Goal: Check status: Check status

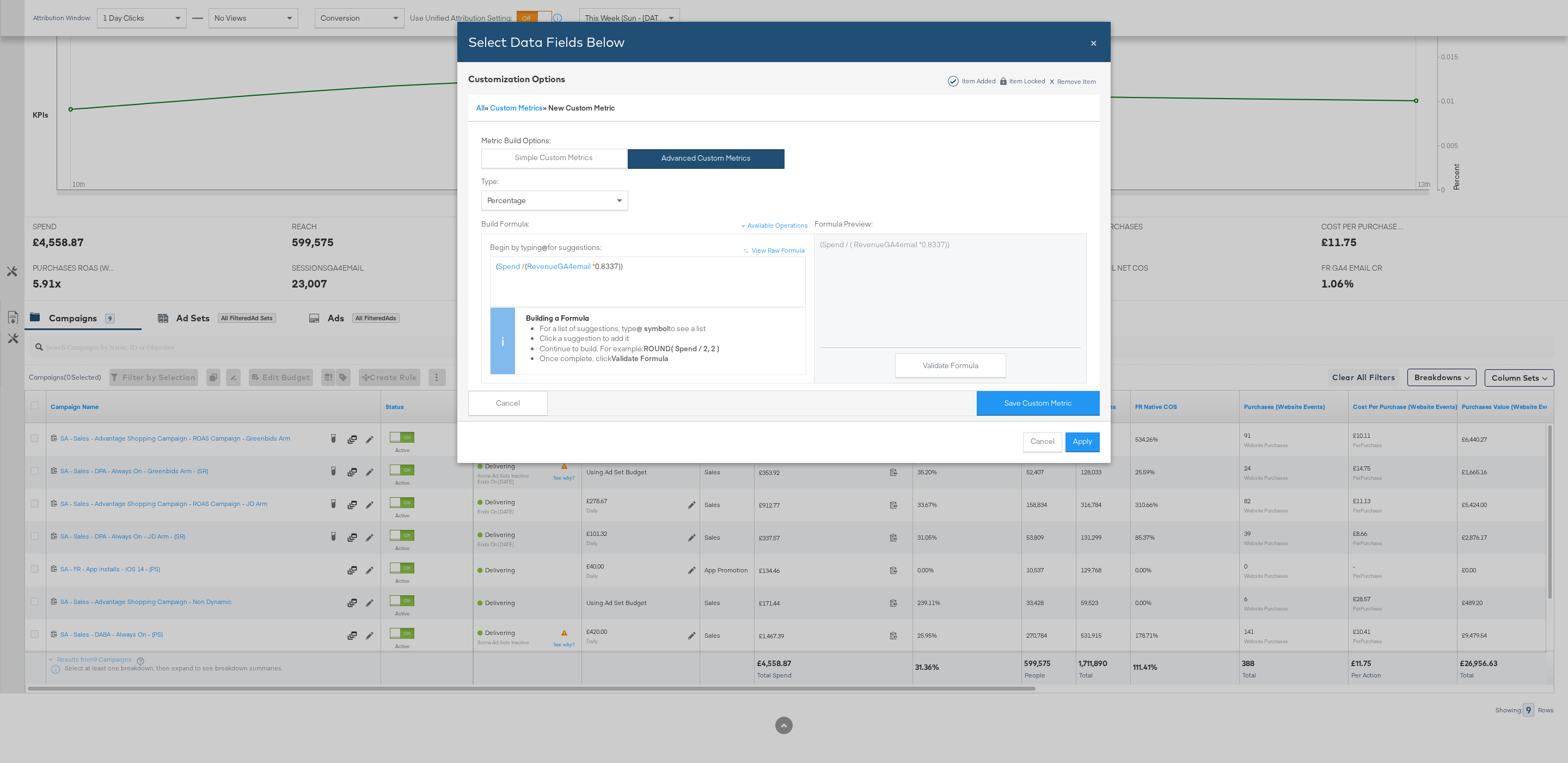
click at [1094, 44] on span "×" at bounding box center [1094, 41] width 7 height 14
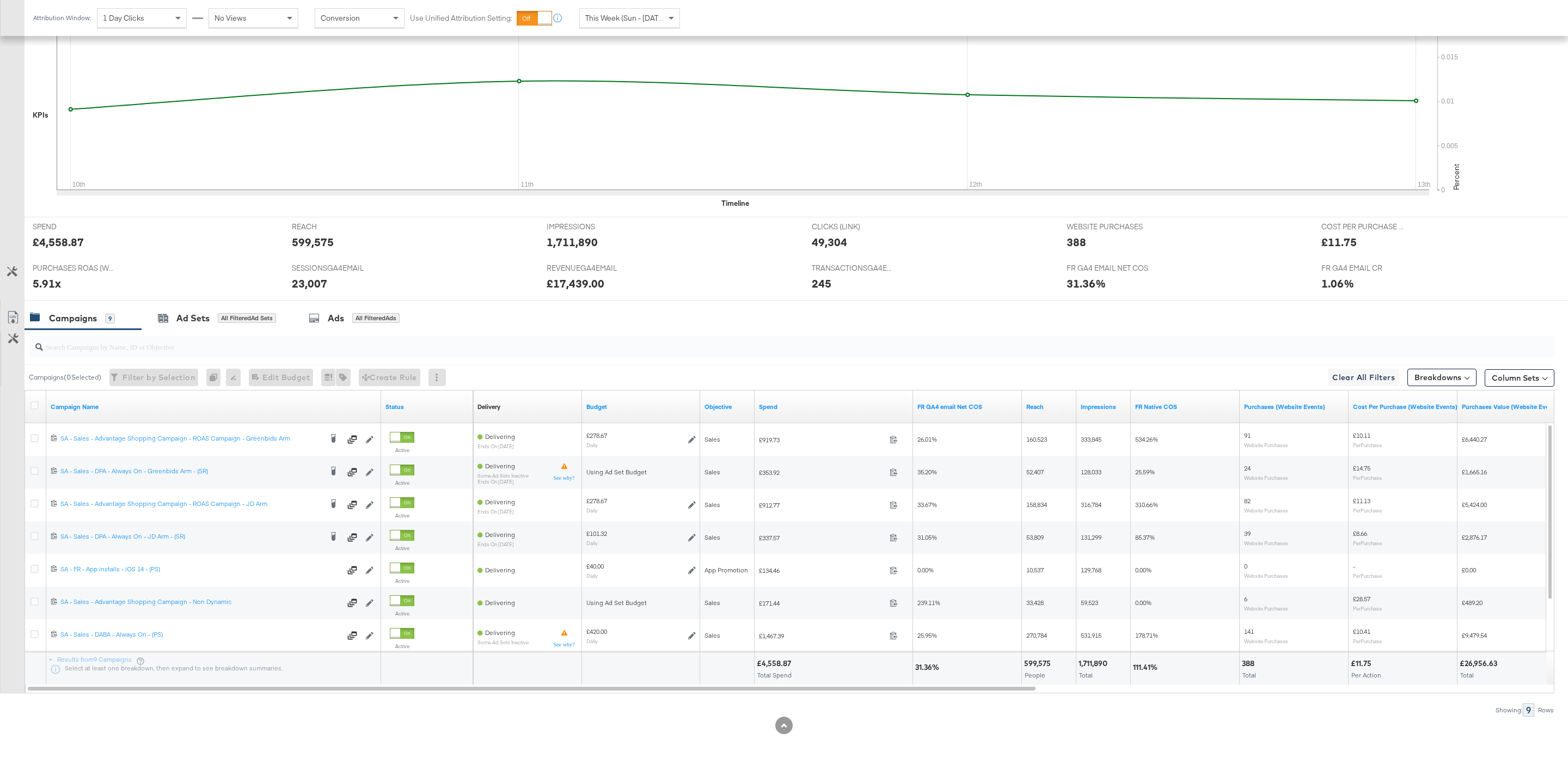
scroll to position [281, 0]
click at [113, 330] on div "Campaigns 9" at bounding box center [83, 318] width 117 height 24
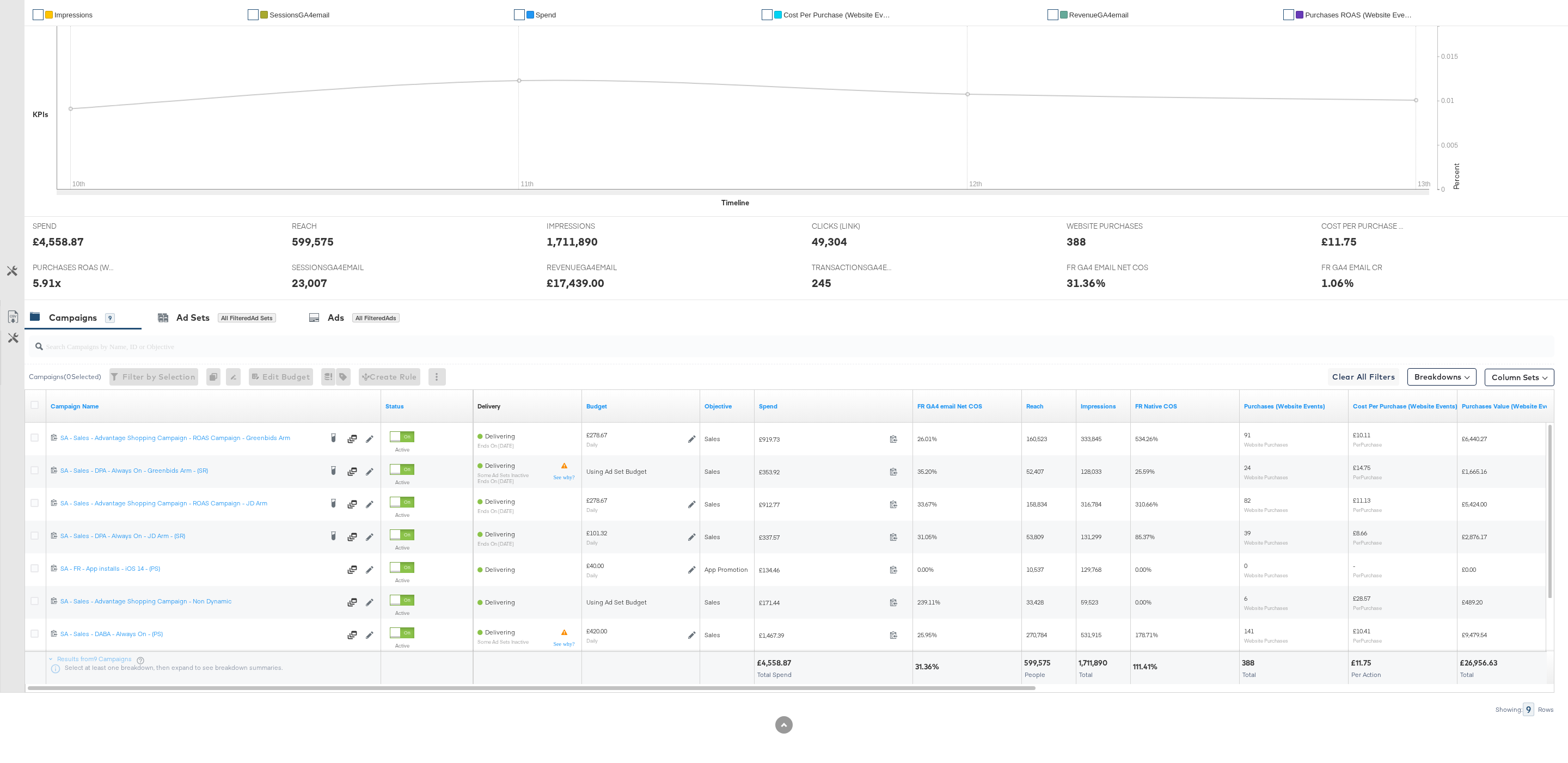
scroll to position [0, 0]
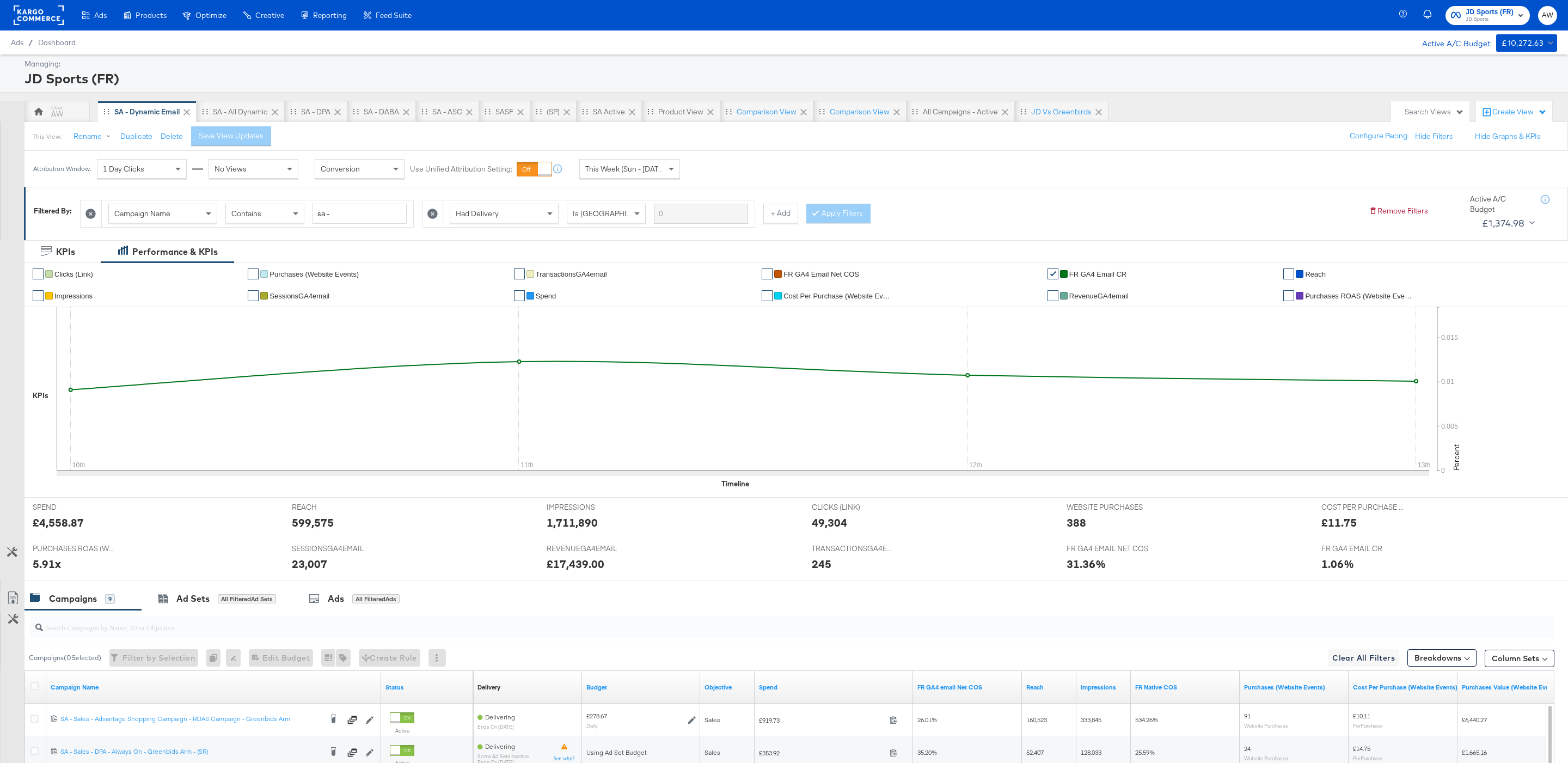
click at [652, 161] on div "This Week (Sun - [DATE])" at bounding box center [629, 169] width 100 height 19
click at [655, 169] on span "This Week (Sun - [DATE])" at bounding box center [627, 169] width 82 height 10
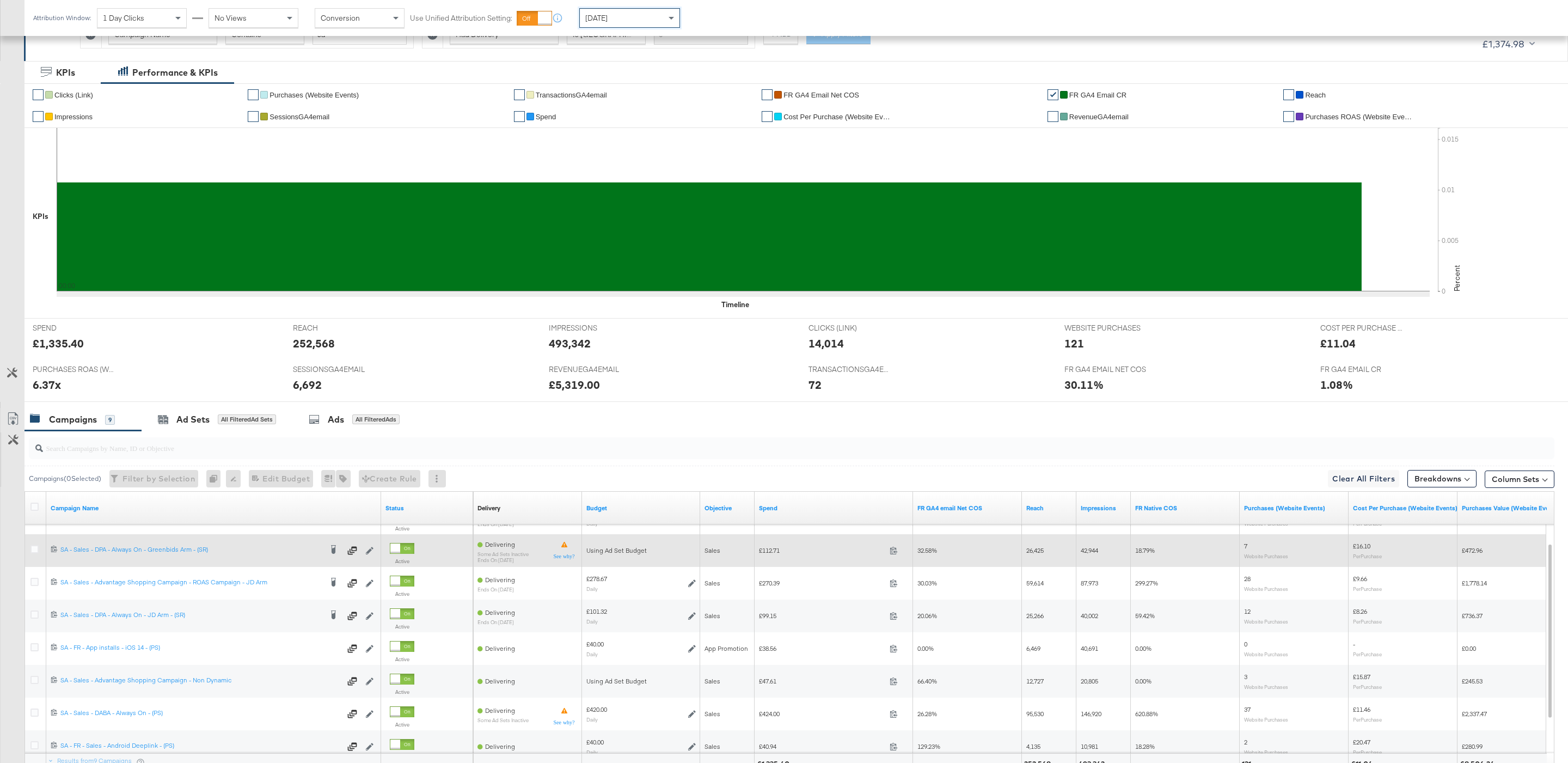
scroll to position [270, 0]
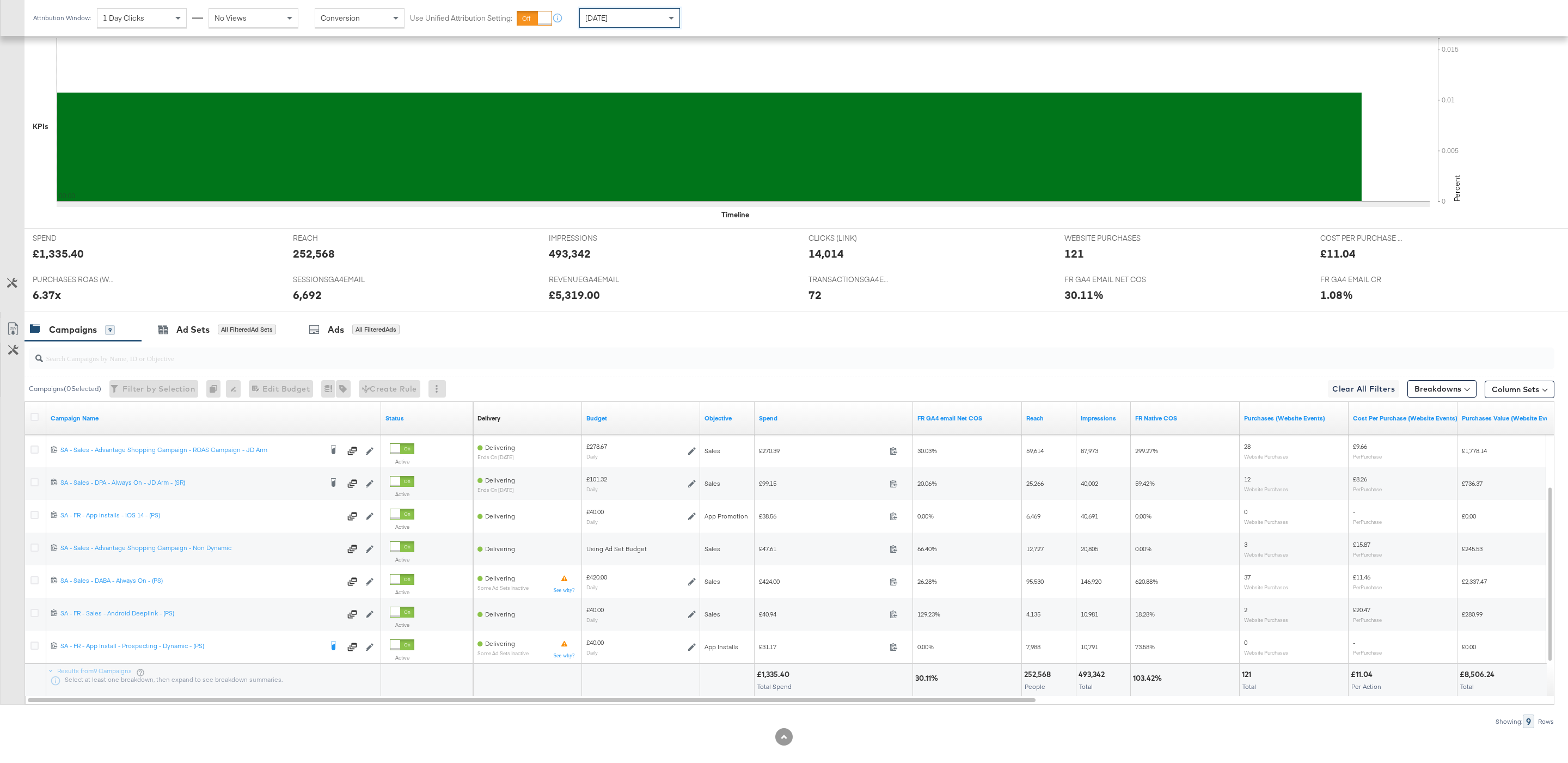
click at [649, 22] on div "[DATE]" at bounding box center [629, 18] width 100 height 19
click at [702, 22] on div "[DATE]" at bounding box center [709, 22] width 18 height 9
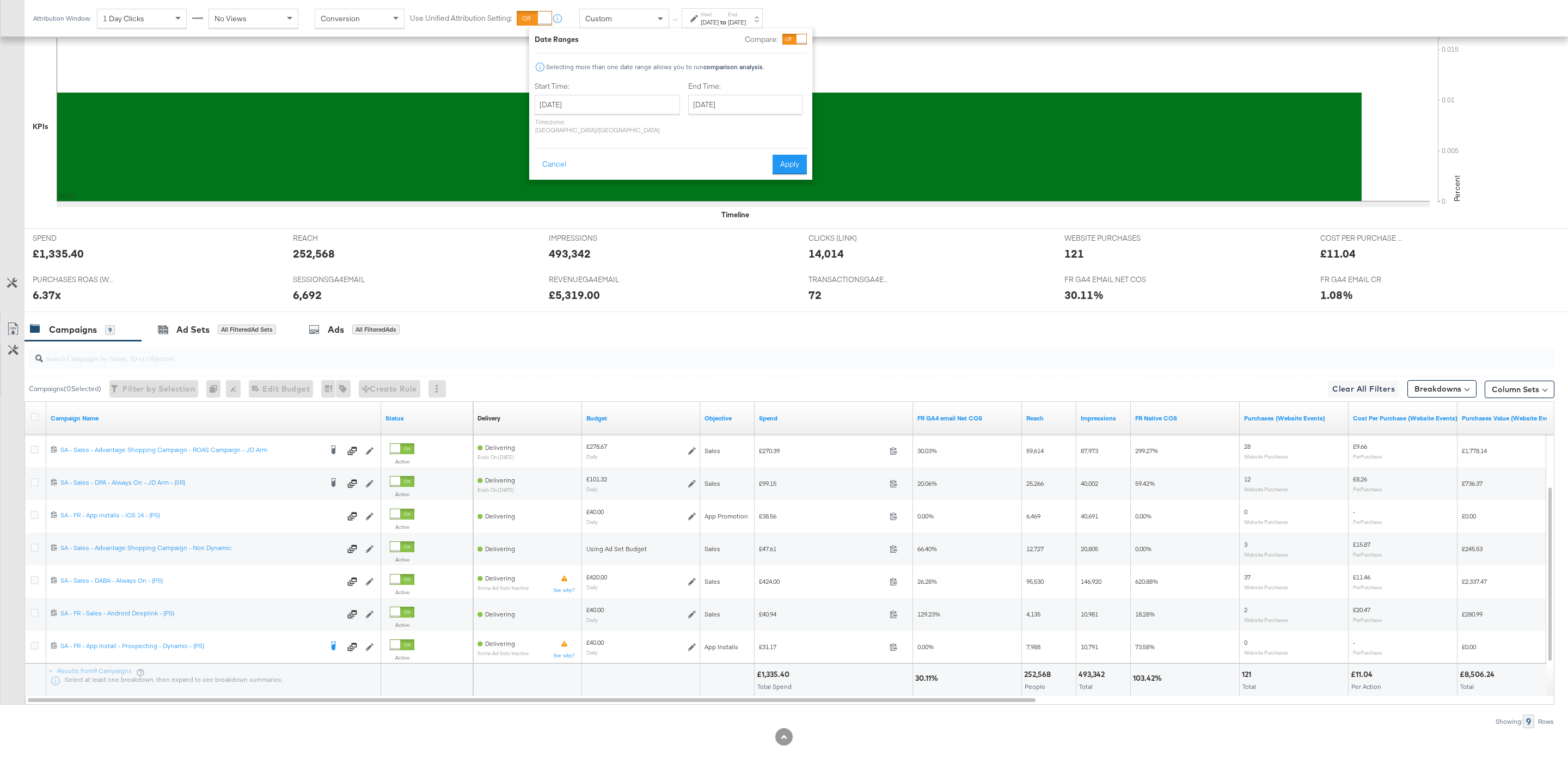
click at [580, 119] on p "Timezone: [GEOGRAPHIC_DATA]/[GEOGRAPHIC_DATA]" at bounding box center [607, 125] width 146 height 16
click at [574, 106] on input "[DATE]" at bounding box center [607, 104] width 146 height 20
click at [570, 192] on td "11" at bounding box center [566, 190] width 19 height 15
type input "[DATE]"
click at [570, 192] on rect at bounding box center [709, 147] width 1305 height 109
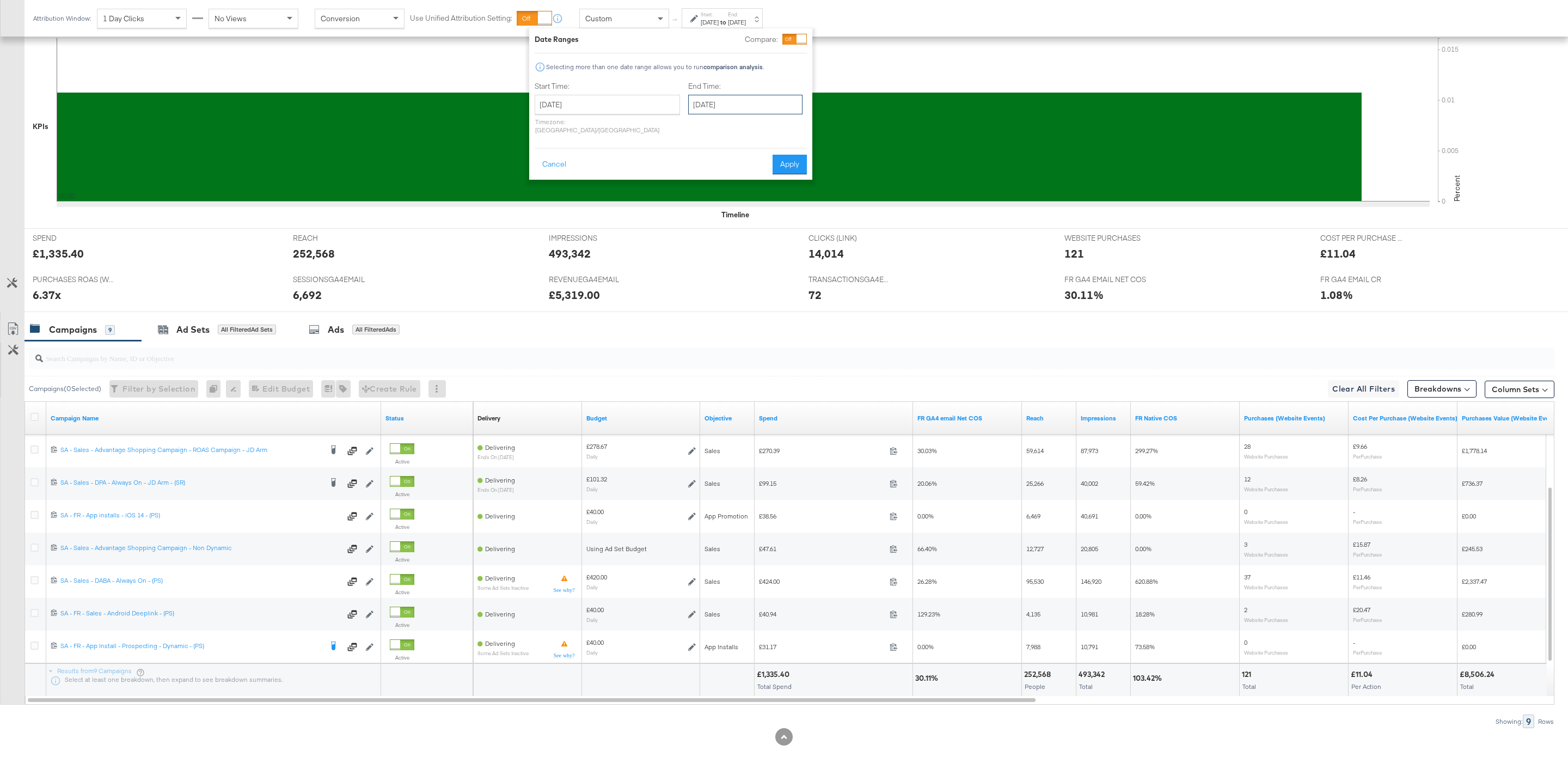
click at [713, 103] on input "[DATE]" at bounding box center [746, 104] width 114 height 20
click at [710, 186] on td "11" at bounding box center [719, 190] width 19 height 15
type input "[DATE]"
click at [799, 155] on button "Apply" at bounding box center [790, 164] width 34 height 20
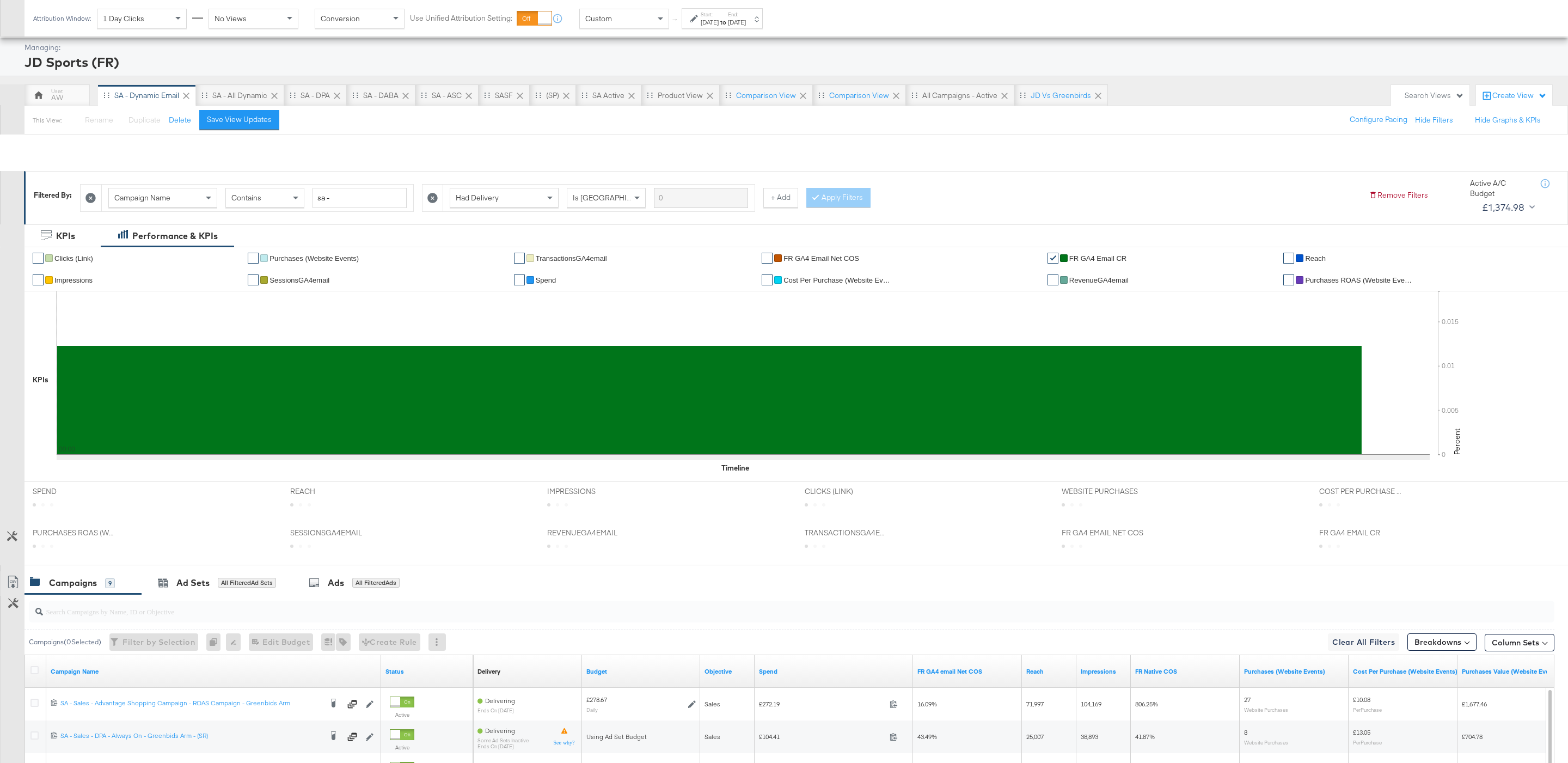
scroll to position [286, 0]
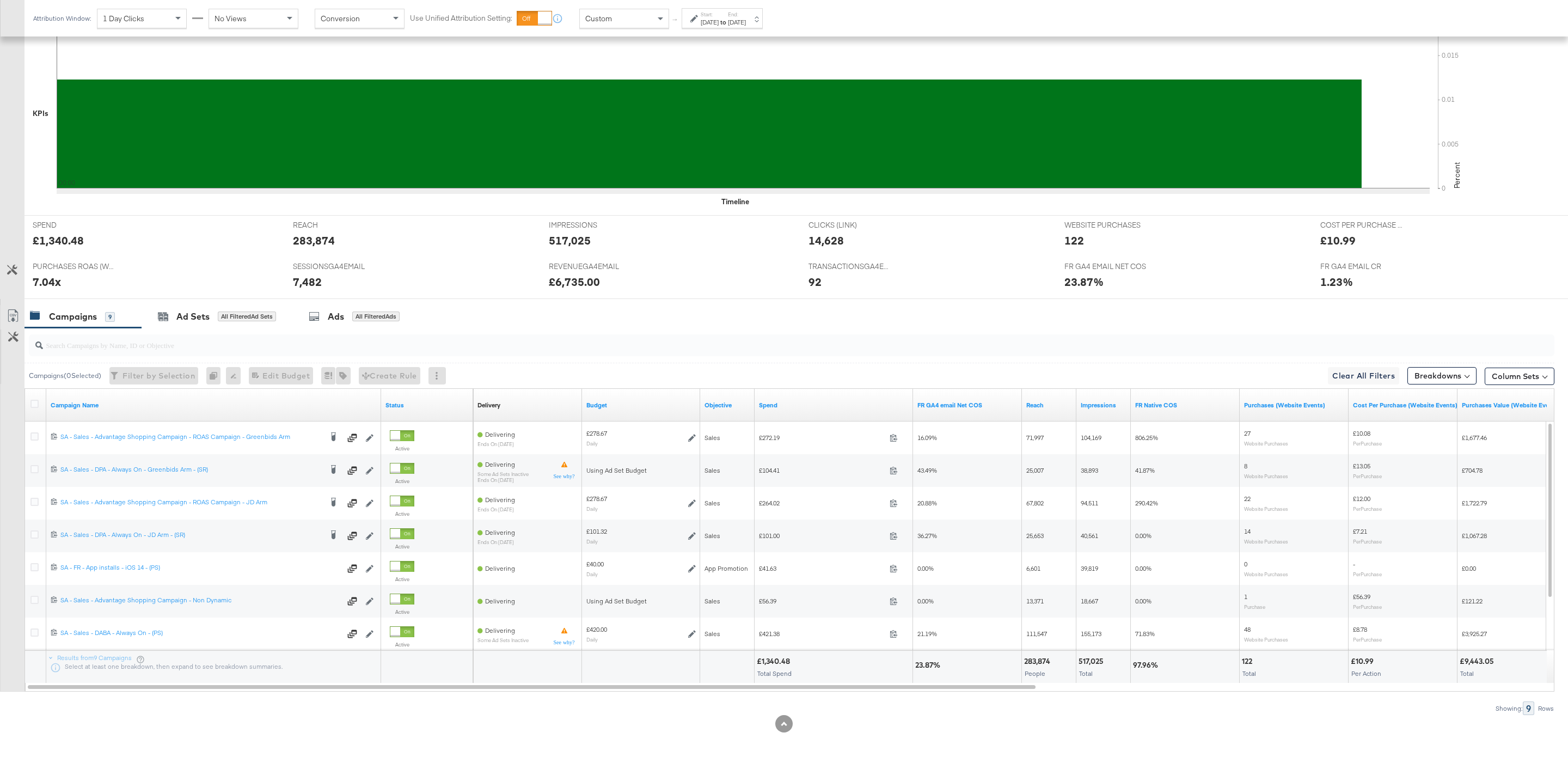
click at [637, 18] on div "Custom" at bounding box center [624, 19] width 89 height 19
click at [718, 19] on div "[DATE]" at bounding box center [709, 22] width 18 height 9
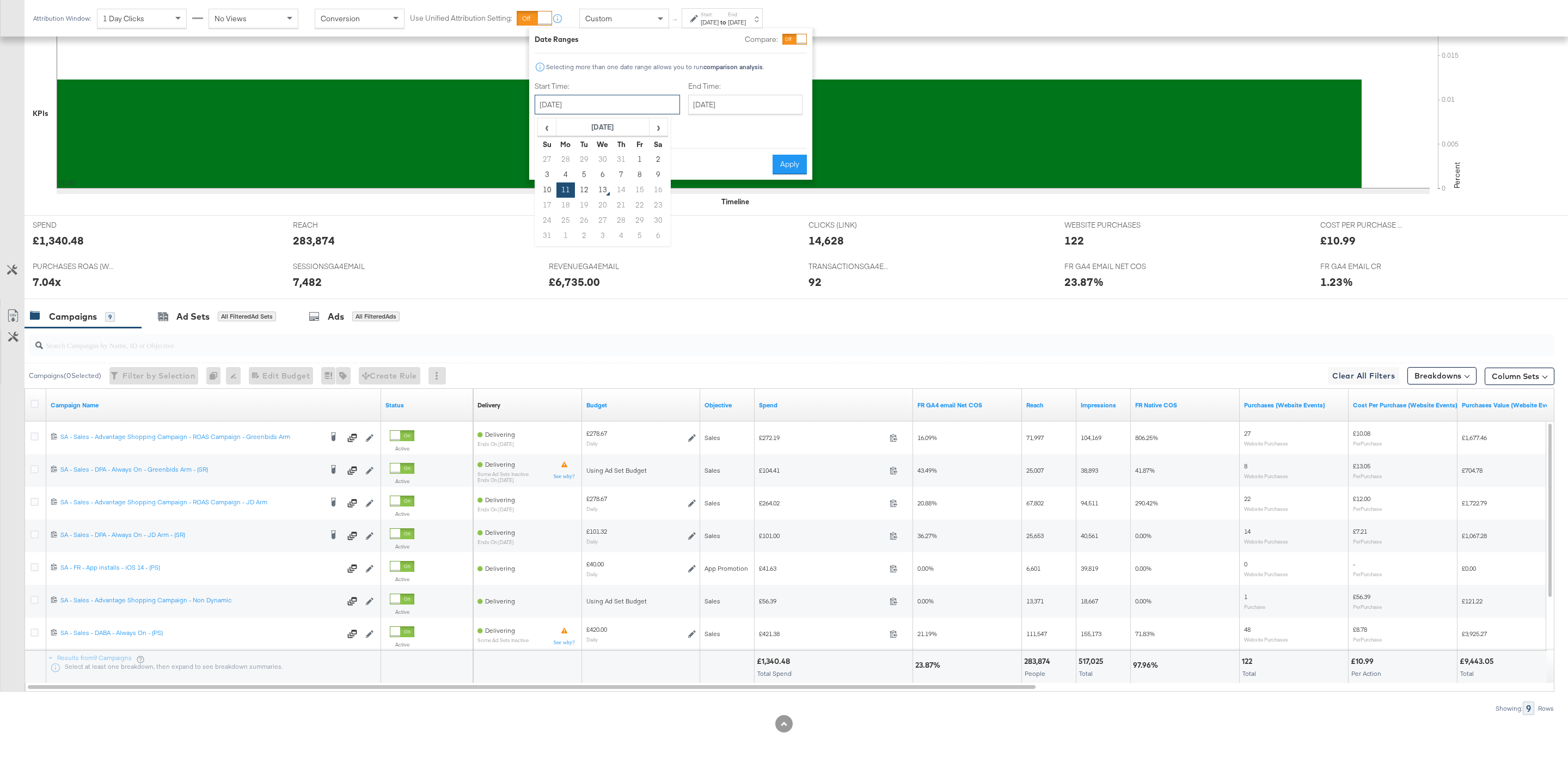
click at [580, 111] on input "[DATE]" at bounding box center [607, 104] width 146 height 20
click at [551, 193] on td "10" at bounding box center [547, 190] width 19 height 15
type input "[DATE]"
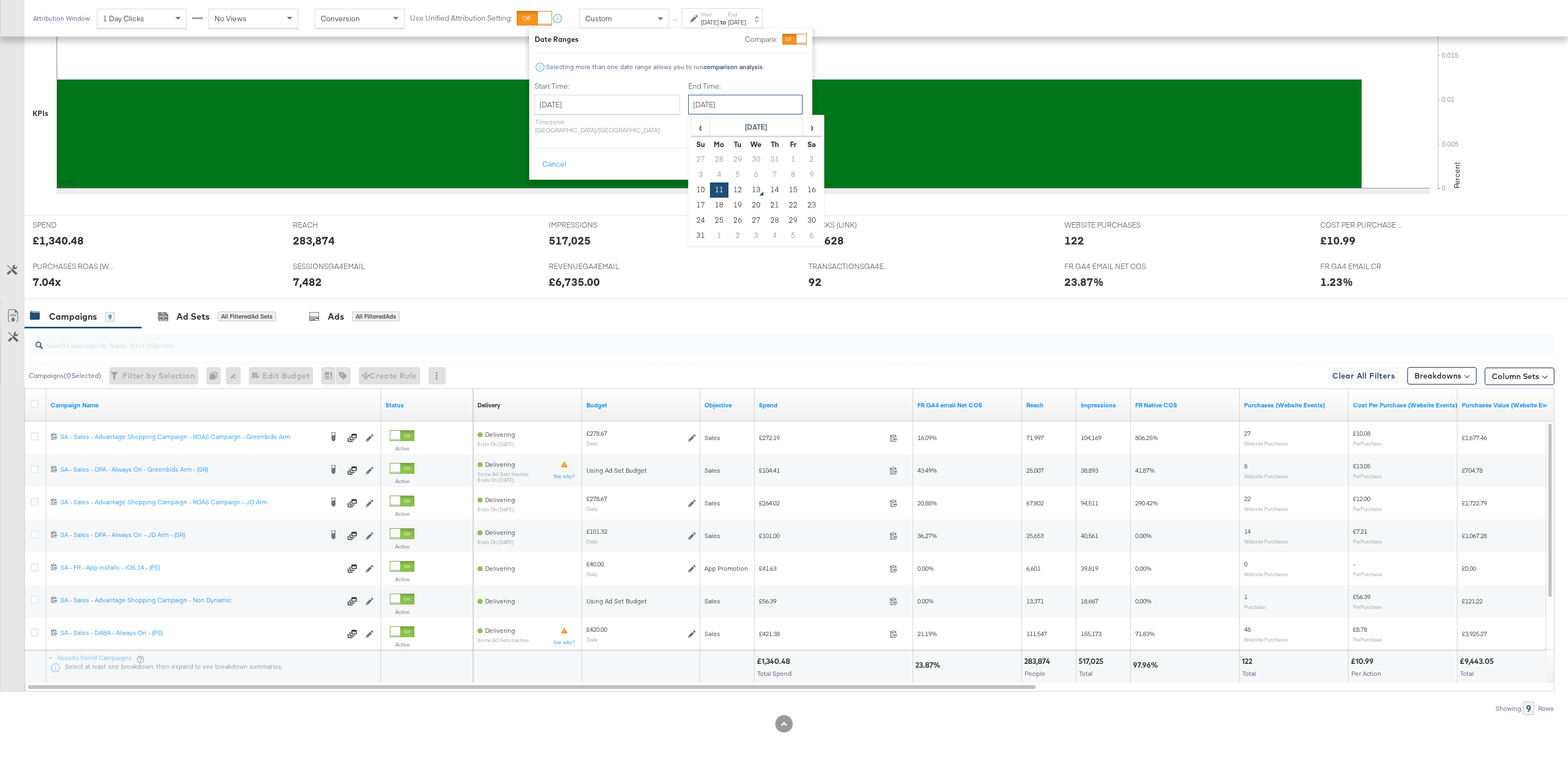
click at [694, 105] on input "[DATE]" at bounding box center [746, 104] width 114 height 20
click at [691, 191] on td "10" at bounding box center [701, 190] width 19 height 15
type input "[DATE]"
click at [800, 147] on div "Cancel Apply" at bounding box center [671, 160] width 272 height 26
click at [798, 155] on button "Apply" at bounding box center [790, 164] width 34 height 20
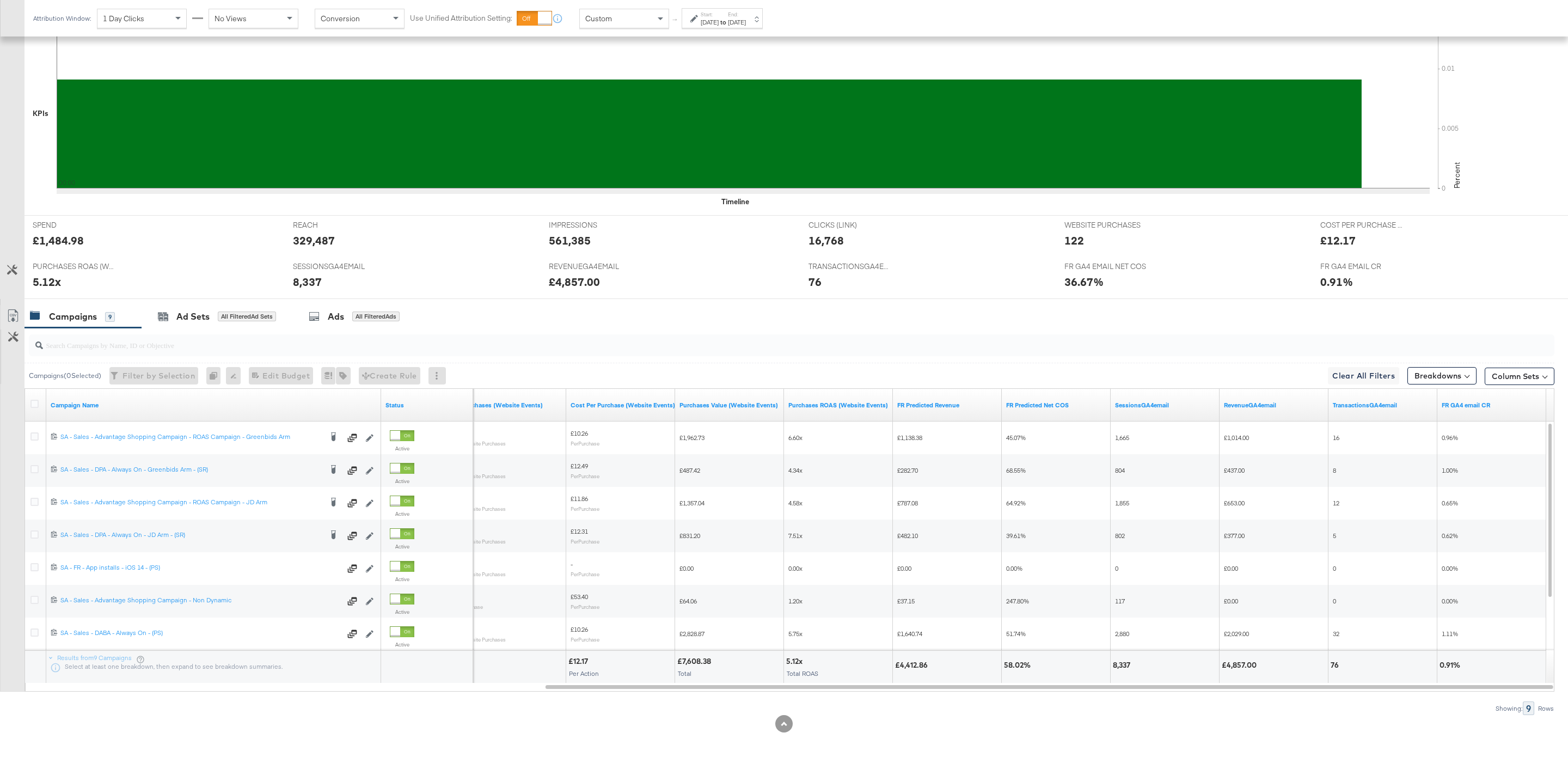
click at [647, 24] on div "Custom" at bounding box center [624, 19] width 89 height 19
